Goal: Task Accomplishment & Management: Manage account settings

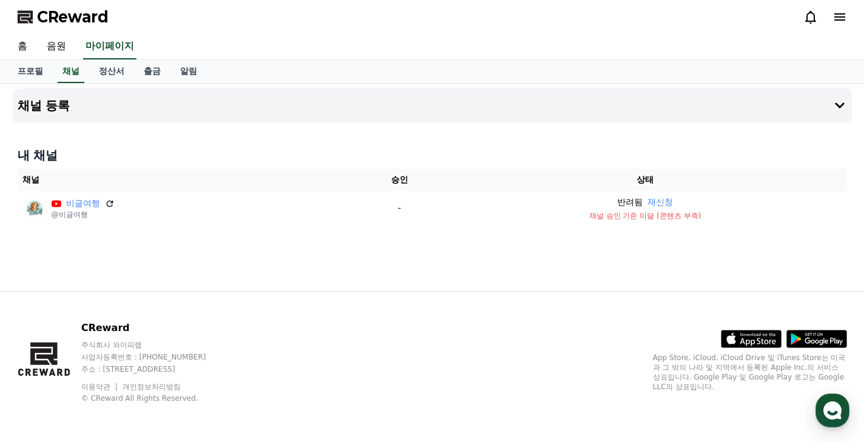
click at [67, 21] on span "CReward" at bounding box center [73, 16] width 72 height 19
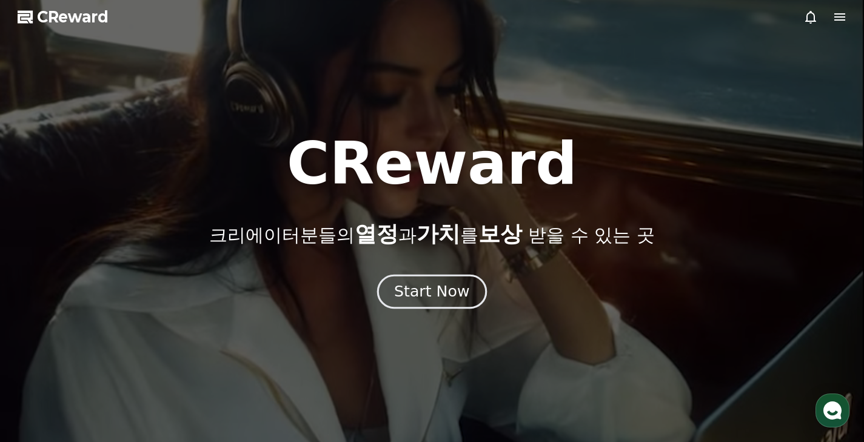
click at [446, 292] on div "Start Now" at bounding box center [431, 291] width 75 height 21
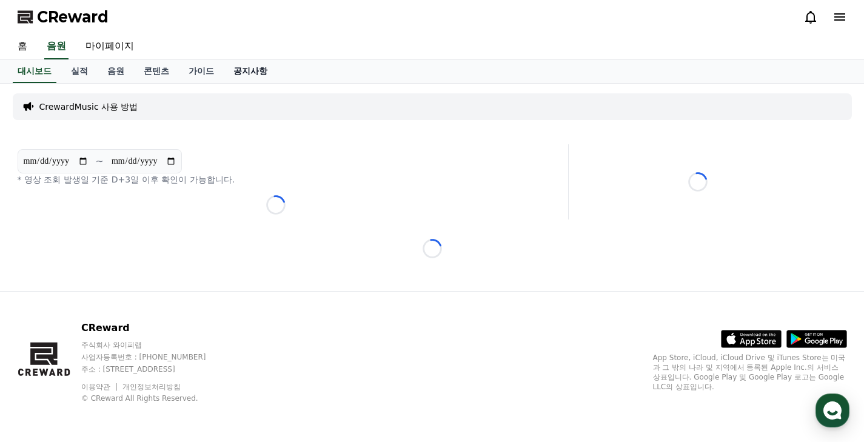
click at [228, 70] on link "공지사항" at bounding box center [250, 71] width 53 height 23
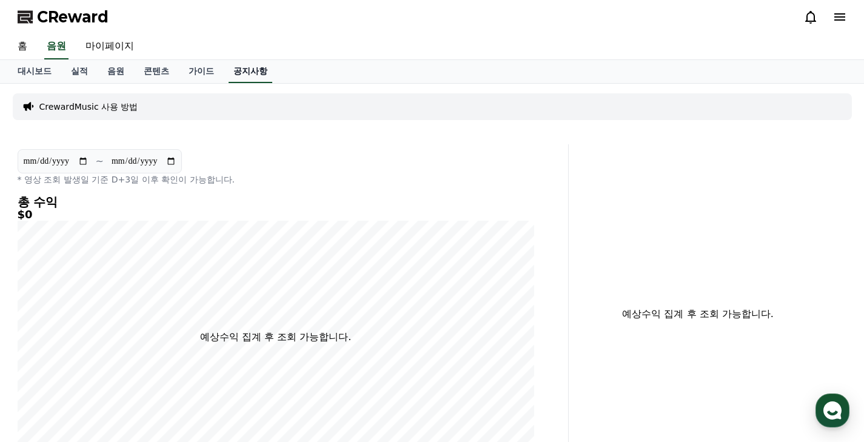
click at [229, 74] on link "공지사항" at bounding box center [251, 71] width 44 height 23
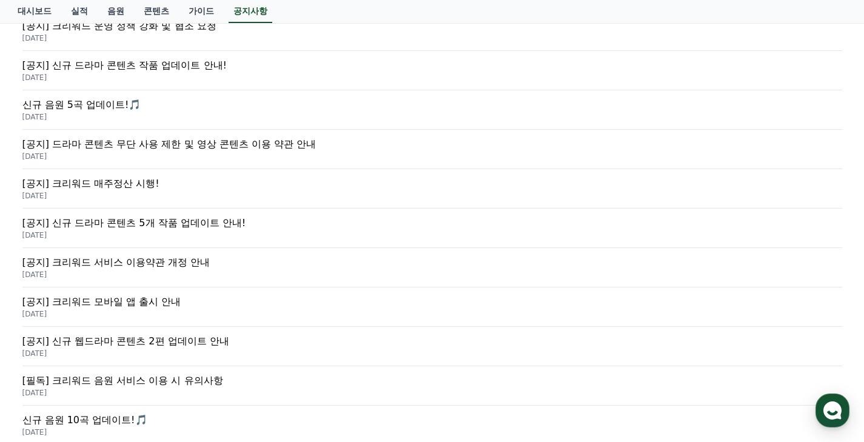
scroll to position [60, 0]
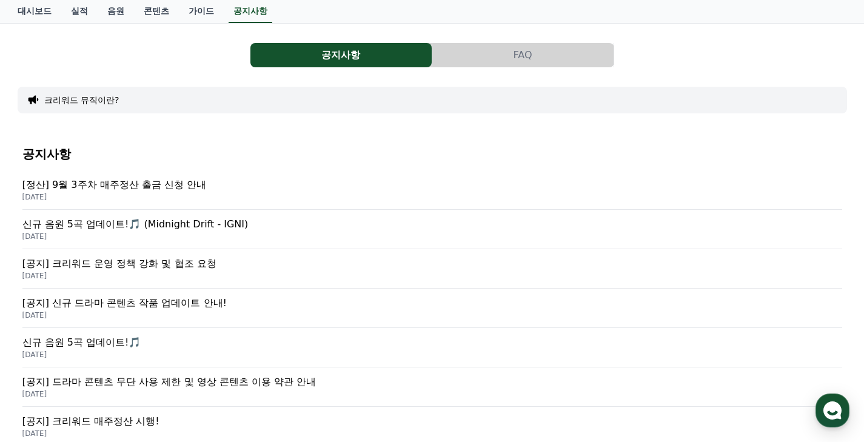
click at [107, 188] on p "[정산] 9월 3주차 매주정산 출금 신청 안내" at bounding box center [432, 185] width 820 height 15
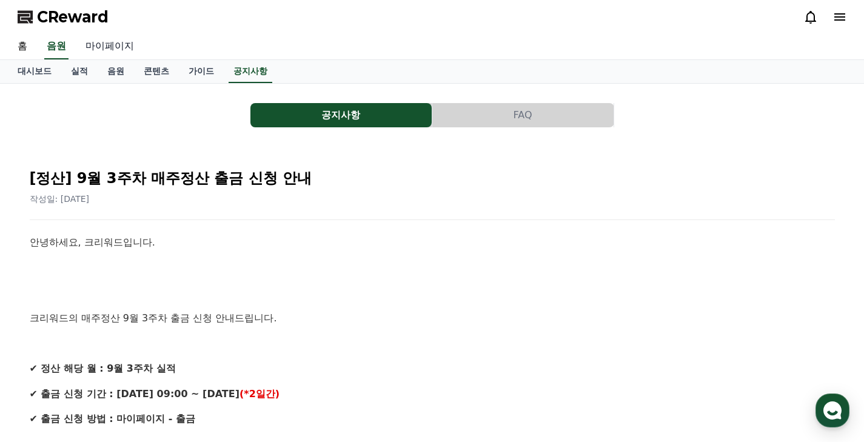
click at [109, 49] on link "마이페이지" at bounding box center [110, 46] width 68 height 25
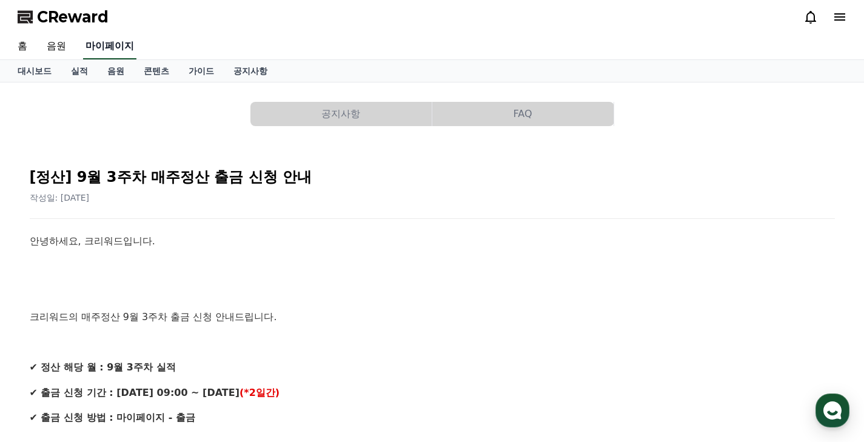
select select "**********"
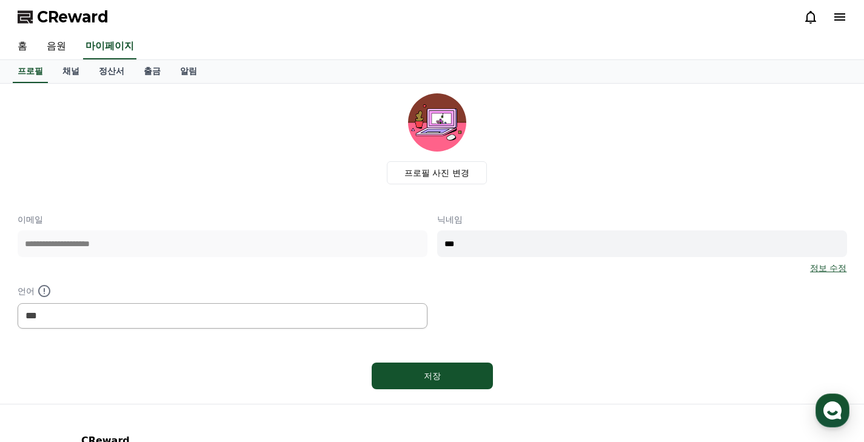
click at [839, 15] on icon at bounding box center [840, 17] width 15 height 15
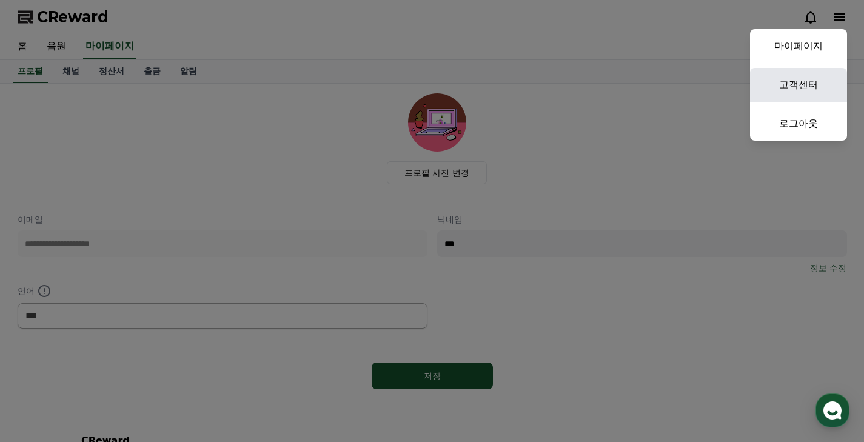
click at [805, 80] on link "고객센터" at bounding box center [798, 85] width 97 height 34
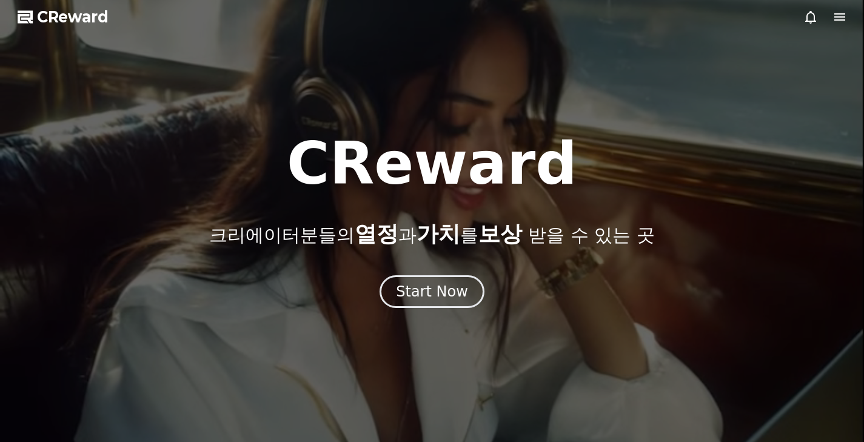
click at [834, 16] on icon at bounding box center [840, 17] width 15 height 15
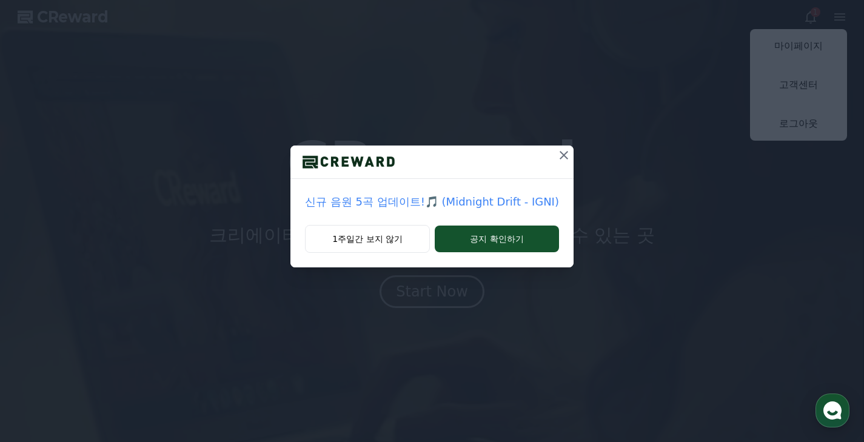
click at [557, 158] on icon at bounding box center [564, 155] width 15 height 15
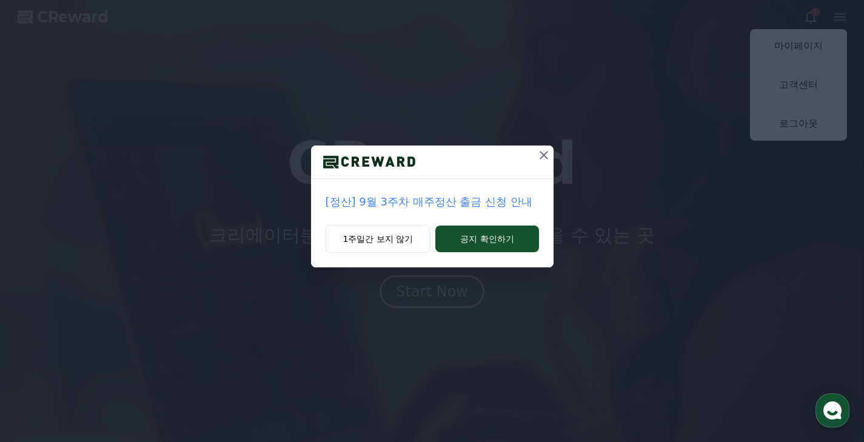
click at [545, 155] on icon at bounding box center [544, 155] width 15 height 15
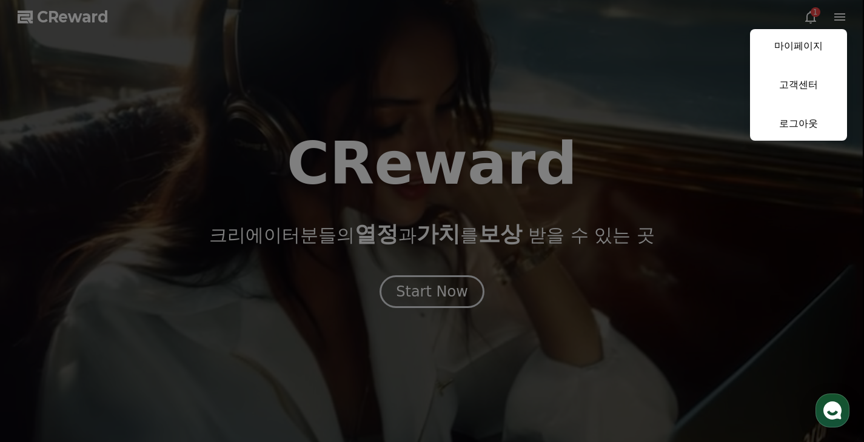
click at [65, 22] on button "close" at bounding box center [432, 221] width 864 height 442
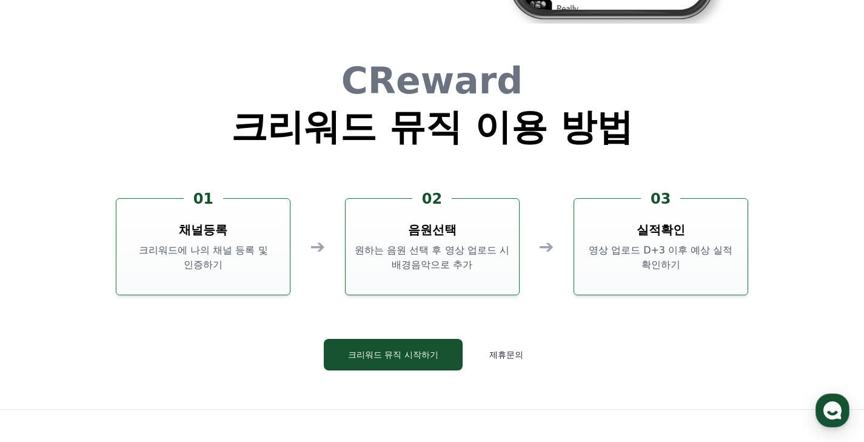
scroll to position [3286, 0]
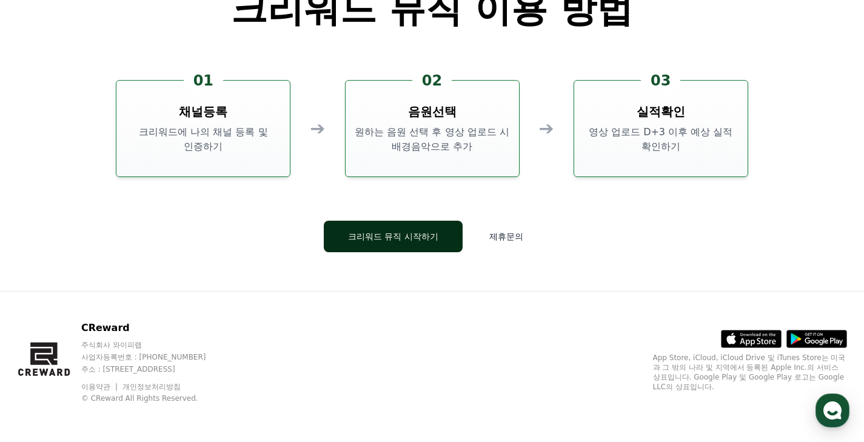
click at [448, 243] on button "크리워드 뮤직 시작하기" at bounding box center [393, 237] width 139 height 32
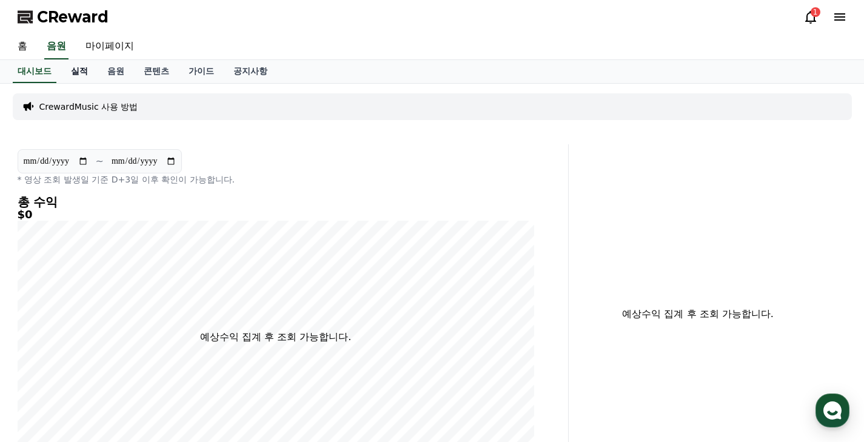
click at [73, 73] on link "실적" at bounding box center [79, 71] width 36 height 23
click at [134, 70] on link "콘텐츠" at bounding box center [156, 71] width 45 height 23
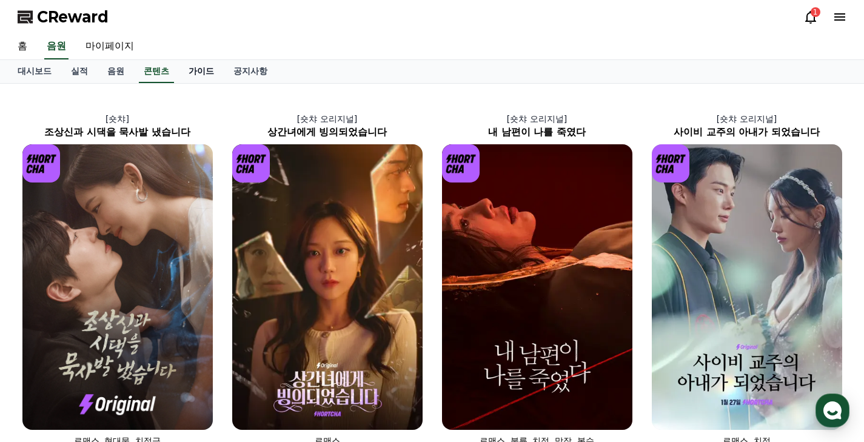
click at [187, 70] on link "가이드" at bounding box center [201, 71] width 45 height 23
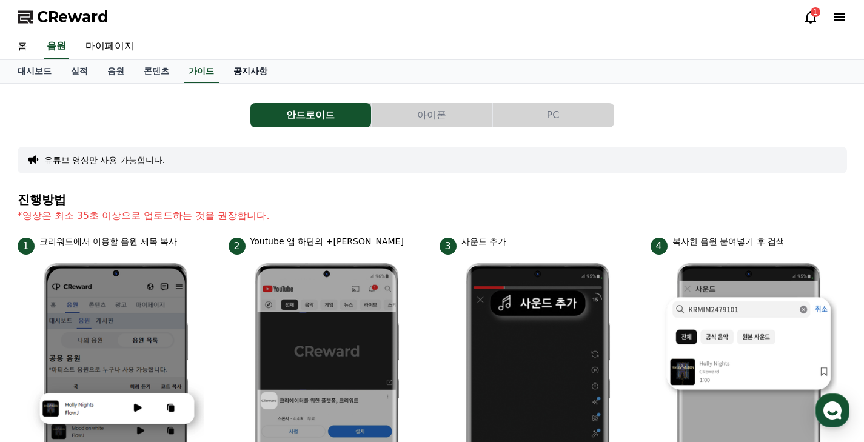
click at [234, 69] on link "공지사항" at bounding box center [250, 71] width 53 height 23
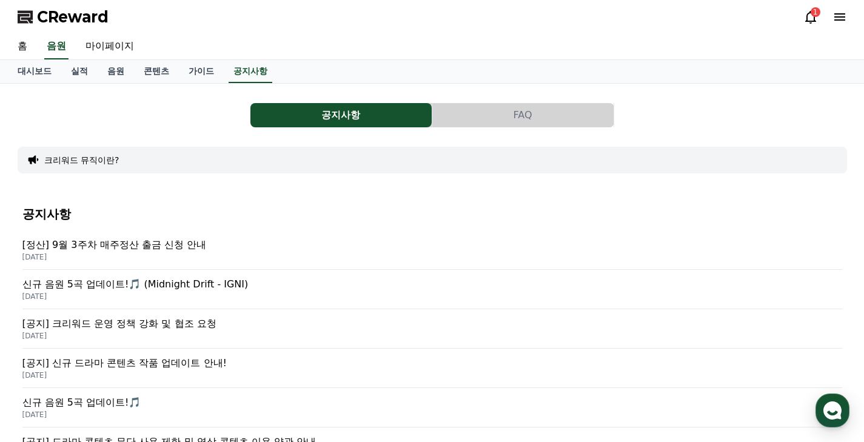
click at [802, 10] on div "CReward 1" at bounding box center [432, 17] width 849 height 34
click at [805, 12] on icon at bounding box center [811, 17] width 15 height 15
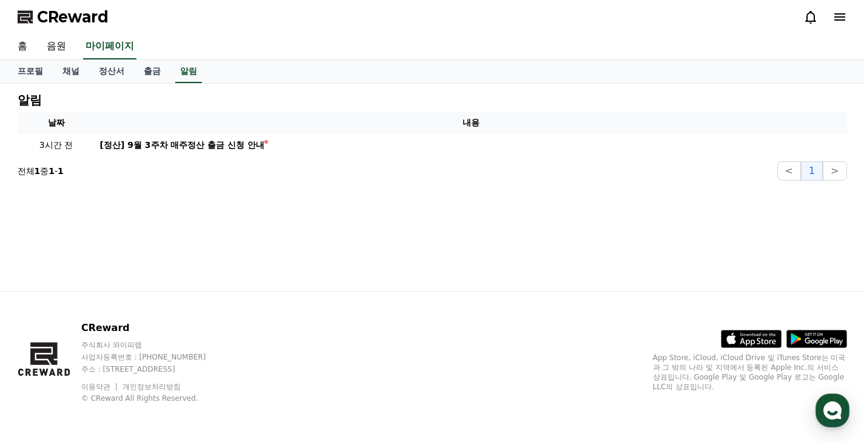
click at [811, 16] on icon at bounding box center [811, 17] width 15 height 15
click at [839, 15] on icon at bounding box center [840, 17] width 15 height 15
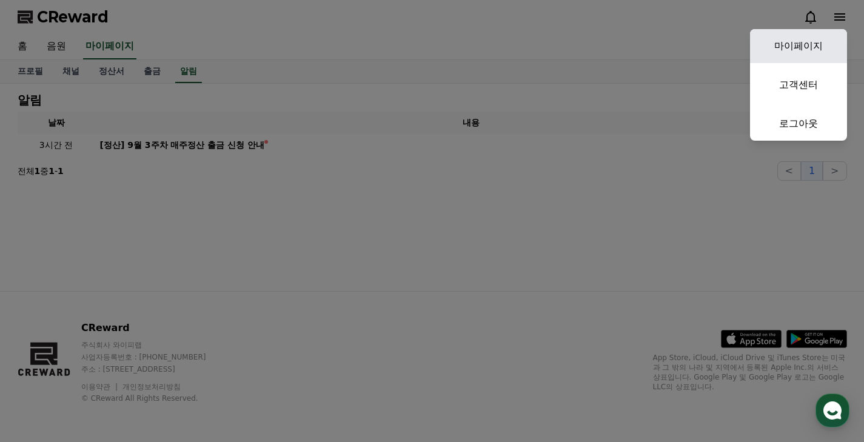
click at [798, 42] on link "마이페이지" at bounding box center [798, 46] width 97 height 34
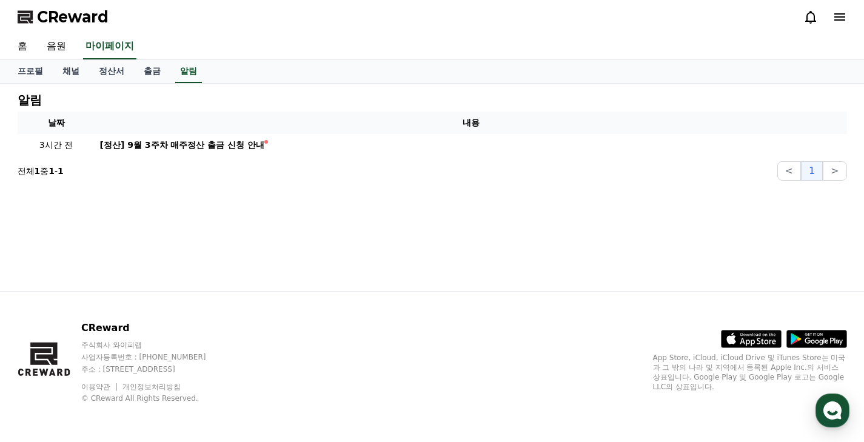
select select "**********"
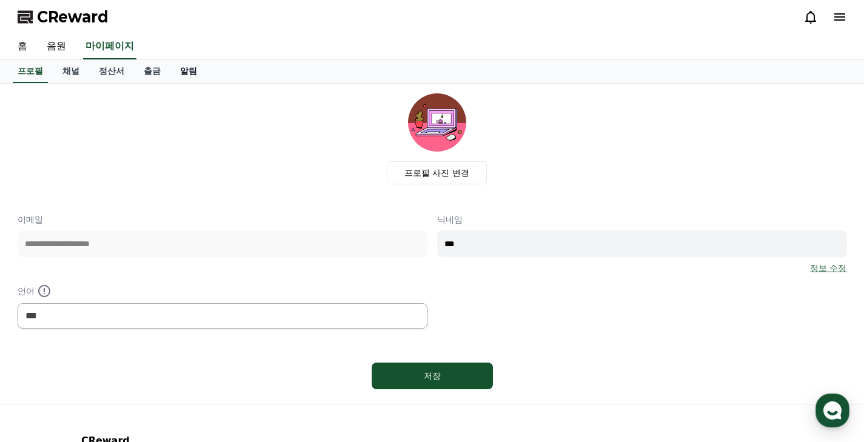
click at [181, 71] on link "알림" at bounding box center [188, 71] width 36 height 23
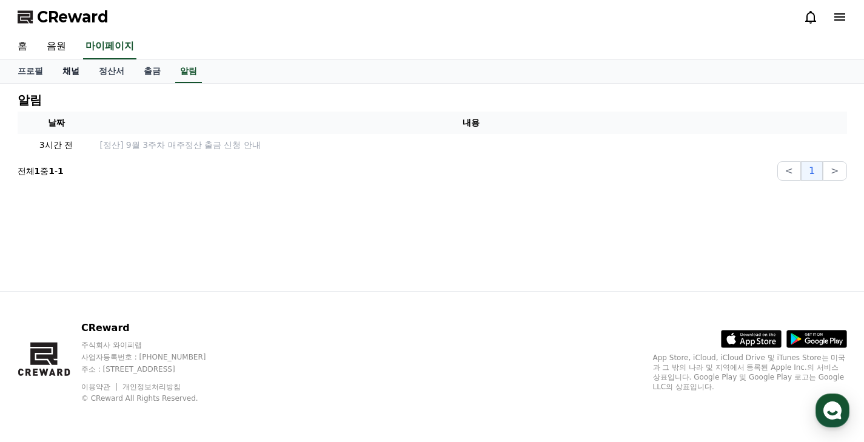
click at [68, 67] on link "채널" at bounding box center [71, 71] width 36 height 23
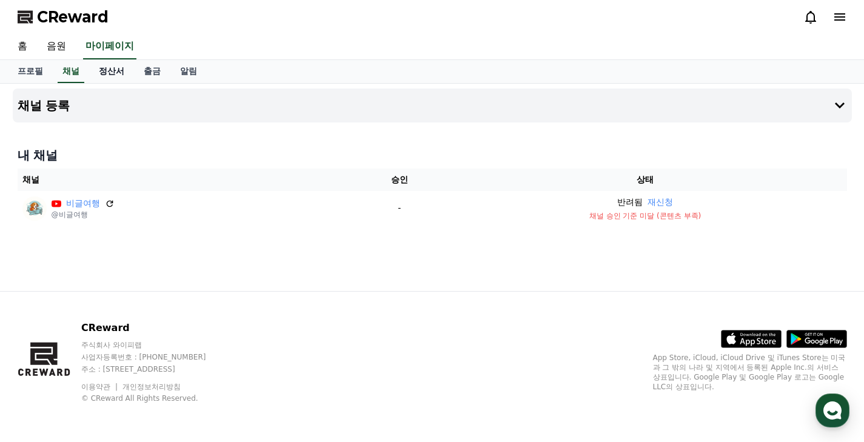
click at [106, 74] on link "정산서" at bounding box center [111, 71] width 45 height 23
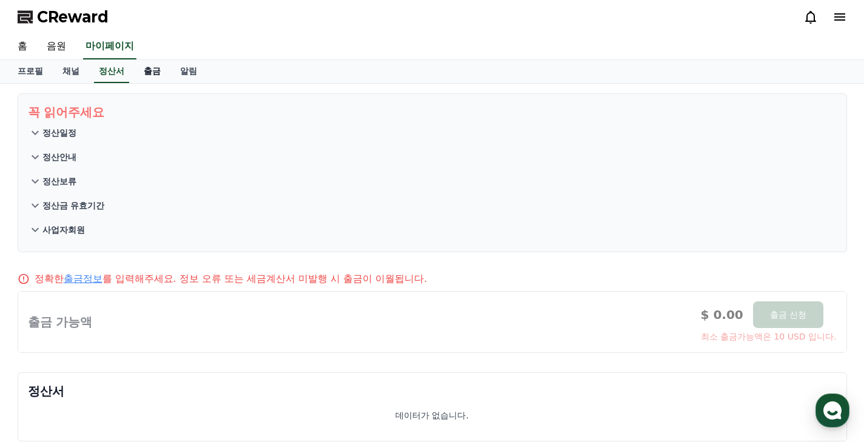
click at [146, 72] on link "출금" at bounding box center [152, 71] width 36 height 23
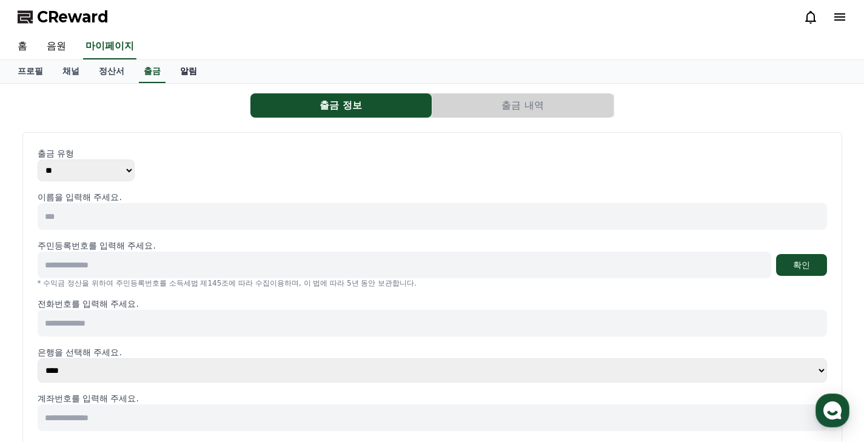
click at [181, 73] on link "알림" at bounding box center [188, 71] width 36 height 23
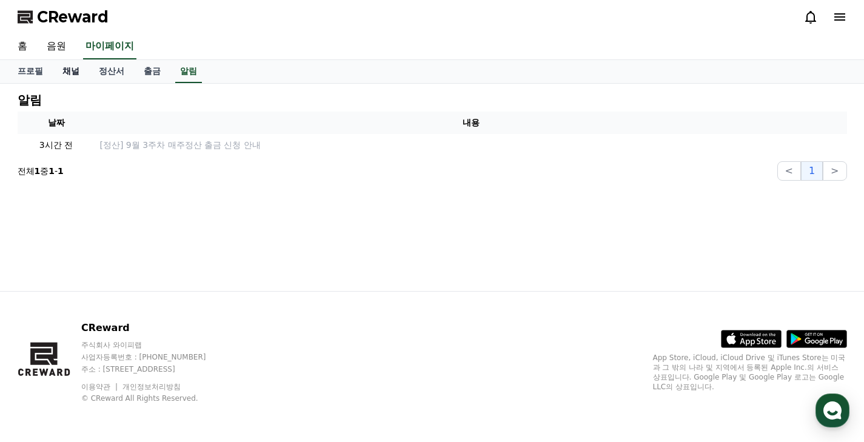
click at [69, 70] on link "채널" at bounding box center [71, 71] width 36 height 23
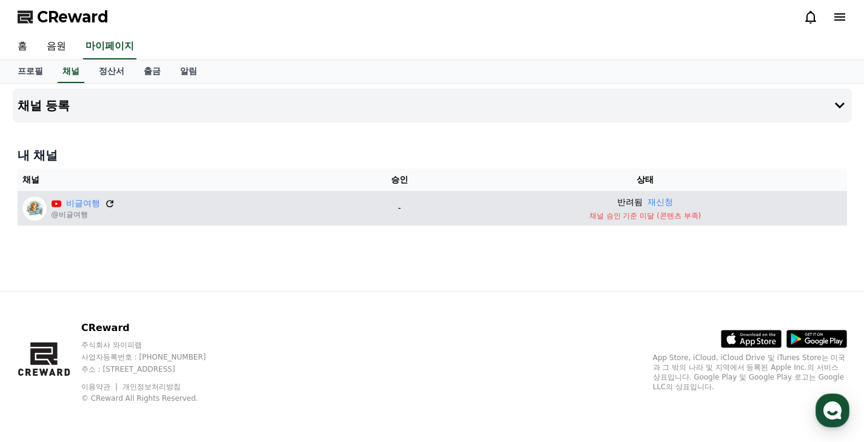
click at [109, 199] on icon at bounding box center [109, 203] width 11 height 11
click at [667, 199] on button "재신청" at bounding box center [660, 202] width 25 height 13
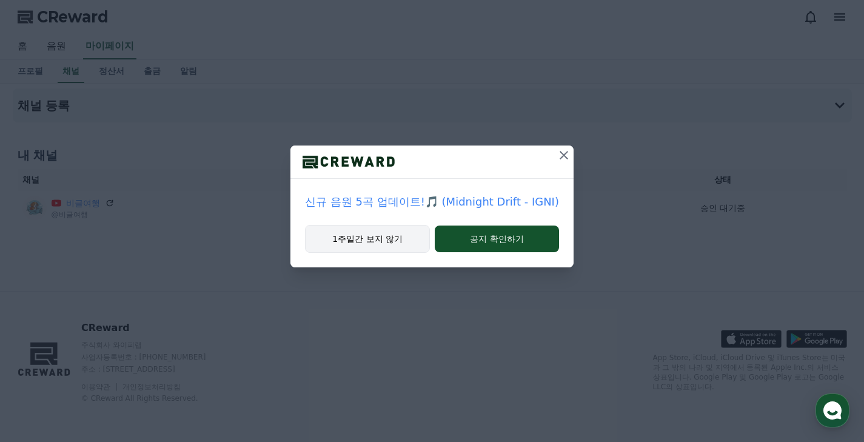
click at [360, 247] on button "1주일간 보지 않기" at bounding box center [367, 239] width 125 height 28
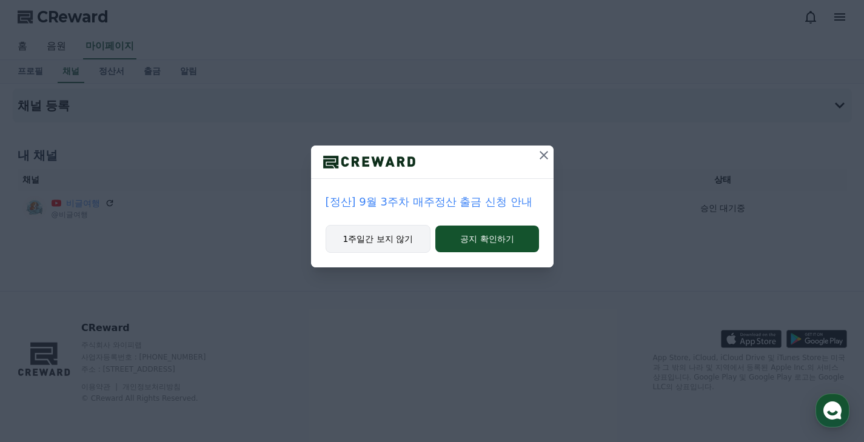
click at [366, 249] on button "1주일간 보지 않기" at bounding box center [379, 239] width 106 height 28
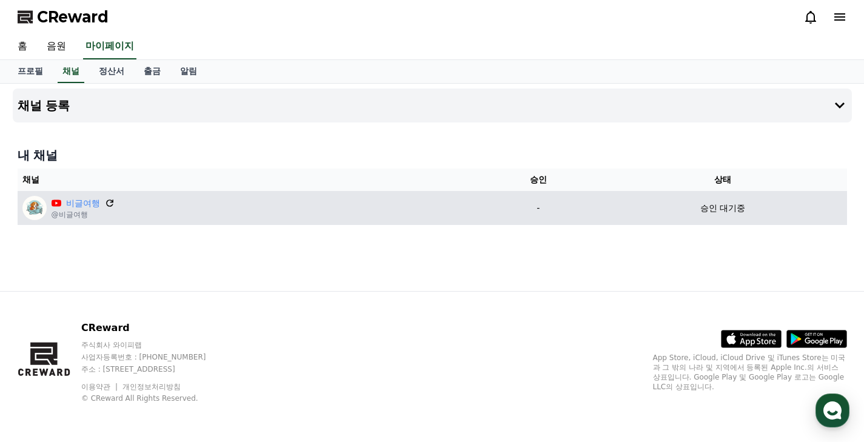
click at [105, 205] on button at bounding box center [110, 203] width 10 height 10
click at [104, 207] on icon at bounding box center [109, 203] width 11 height 11
